Goal: Task Accomplishment & Management: Use online tool/utility

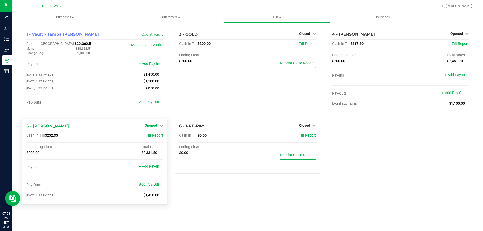
click at [155, 127] on span "Opened" at bounding box center [151, 126] width 13 height 4
click at [156, 138] on link "Close Till" at bounding box center [152, 136] width 14 height 4
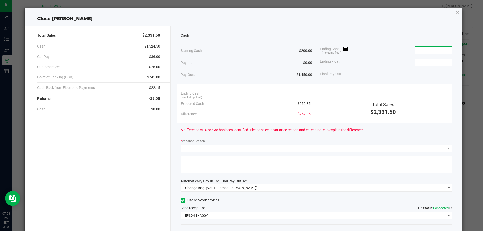
click at [419, 51] on input at bounding box center [433, 50] width 37 height 7
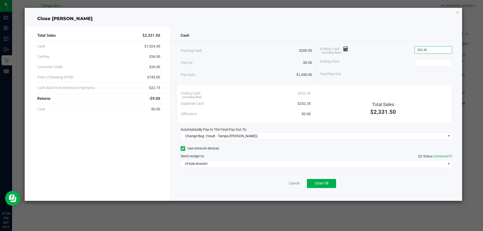
type input "$252.35"
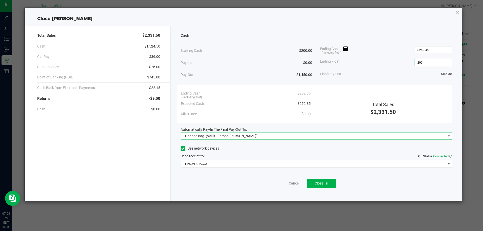
type input "$200.00"
click at [255, 139] on span "Change Bag (Vault - Tampa [PERSON_NAME])" at bounding box center [313, 136] width 265 height 7
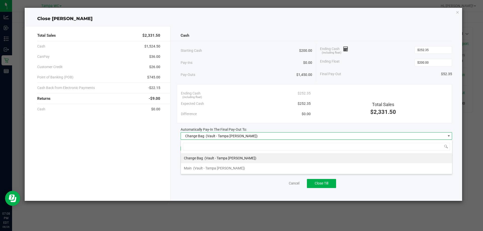
scroll to position [8, 271]
click at [214, 172] on div "Main (Vault - Tampa [PERSON_NAME])" at bounding box center [214, 168] width 61 height 9
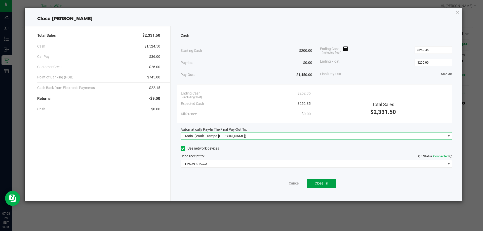
click at [325, 186] on button "Close Till" at bounding box center [321, 183] width 29 height 9
